Goal: Task Accomplishment & Management: Manage account settings

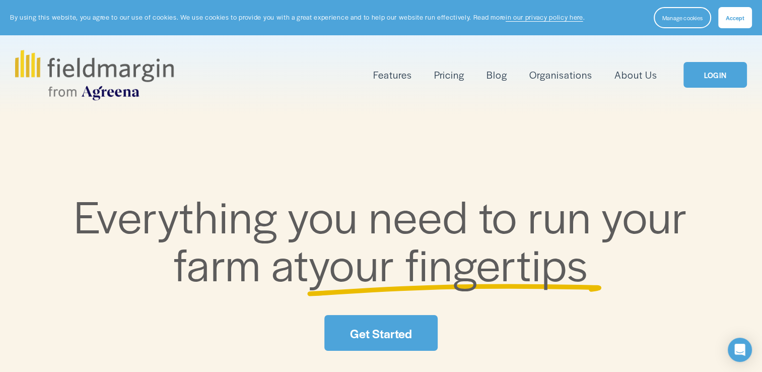
click at [724, 67] on link "LOGIN" at bounding box center [714, 75] width 63 height 26
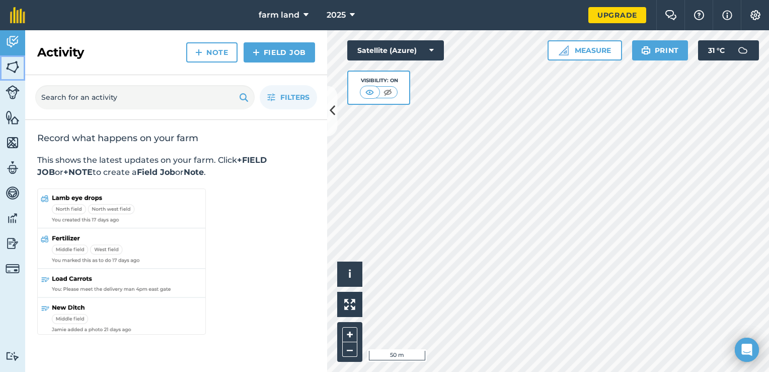
click at [20, 67] on link "Fields" at bounding box center [12, 67] width 25 height 25
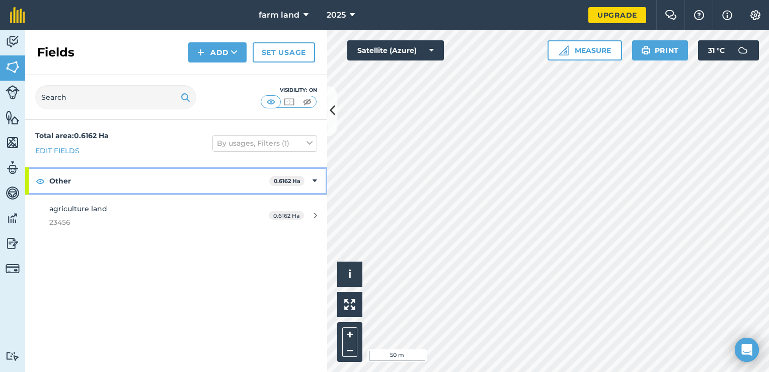
click at [285, 179] on strong "0.6162 Ha" at bounding box center [287, 180] width 27 height 7
click at [285, 179] on strong "0.6162 Ha" at bounding box center [289, 180] width 27 height 7
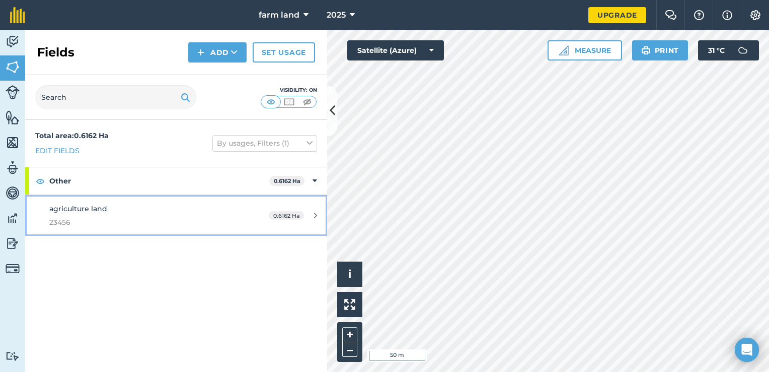
click at [289, 206] on link "agriculture land 23456 0.6162 Ha" at bounding box center [176, 215] width 302 height 41
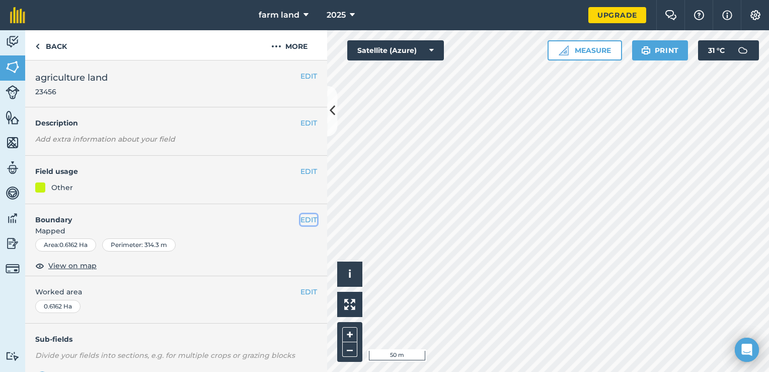
click at [301, 220] on button "EDIT" at bounding box center [309, 219] width 17 height 11
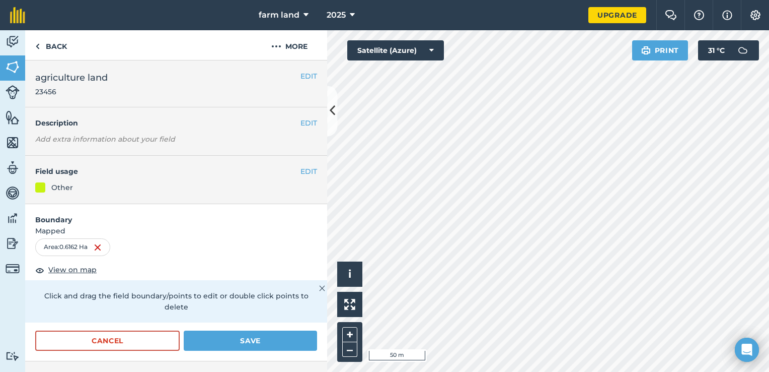
click at [295, 220] on h4 "Boundary" at bounding box center [176, 214] width 302 height 21
click at [264, 336] on button "Save" at bounding box center [250, 340] width 133 height 20
